Goal: Navigation & Orientation: Find specific page/section

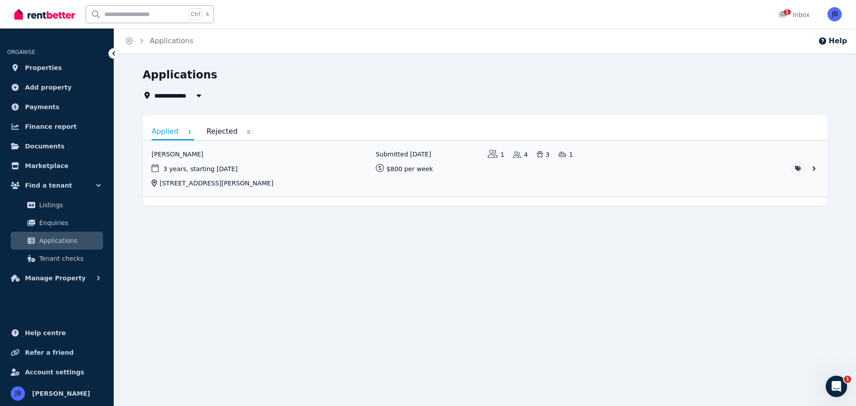
click at [111, 48] on ul "ORGANISE Properties Add property Payments Finance report Documents Marketplace …" at bounding box center [57, 162] width 114 height 250
click at [68, 217] on link "Enquiries" at bounding box center [57, 223] width 92 height 18
